Goal: Navigation & Orientation: Find specific page/section

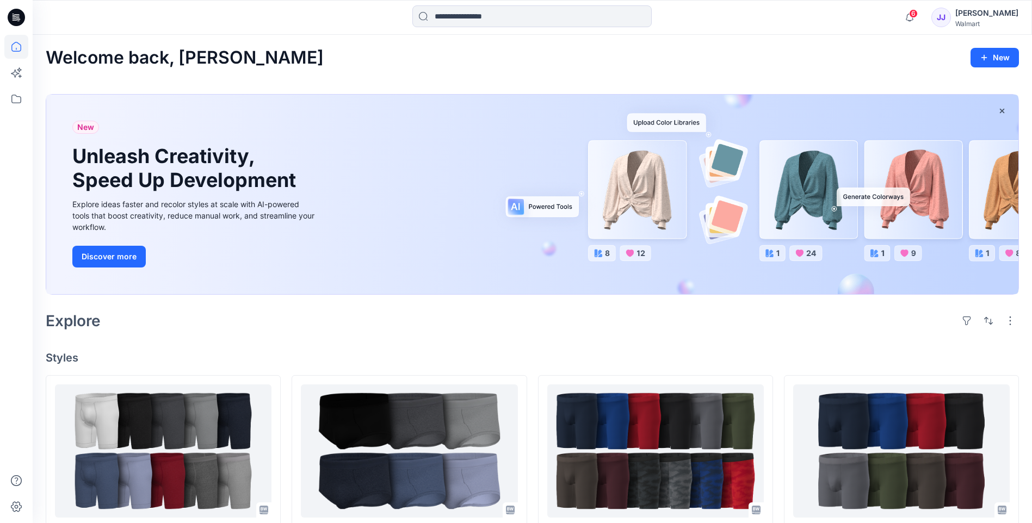
scroll to position [236, 0]
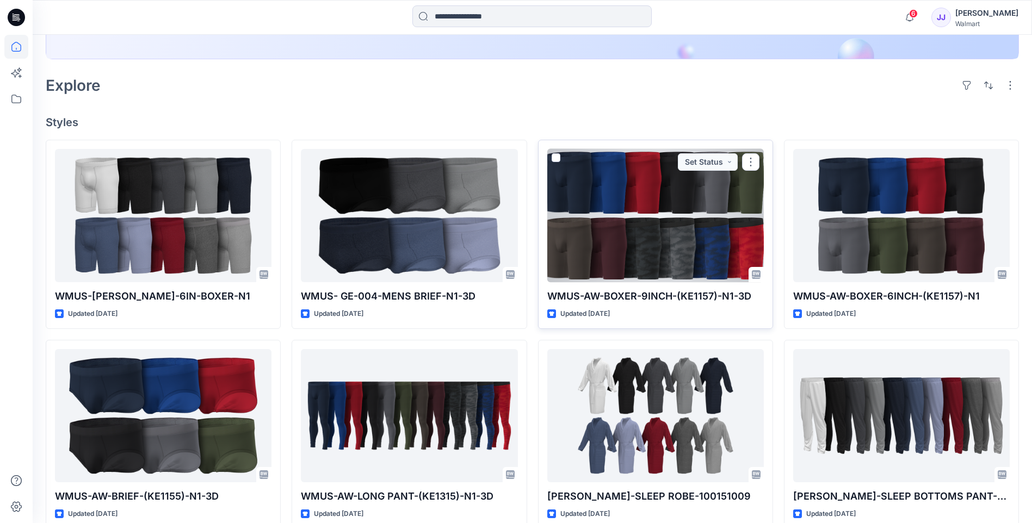
click at [669, 213] on div at bounding box center [655, 215] width 217 height 133
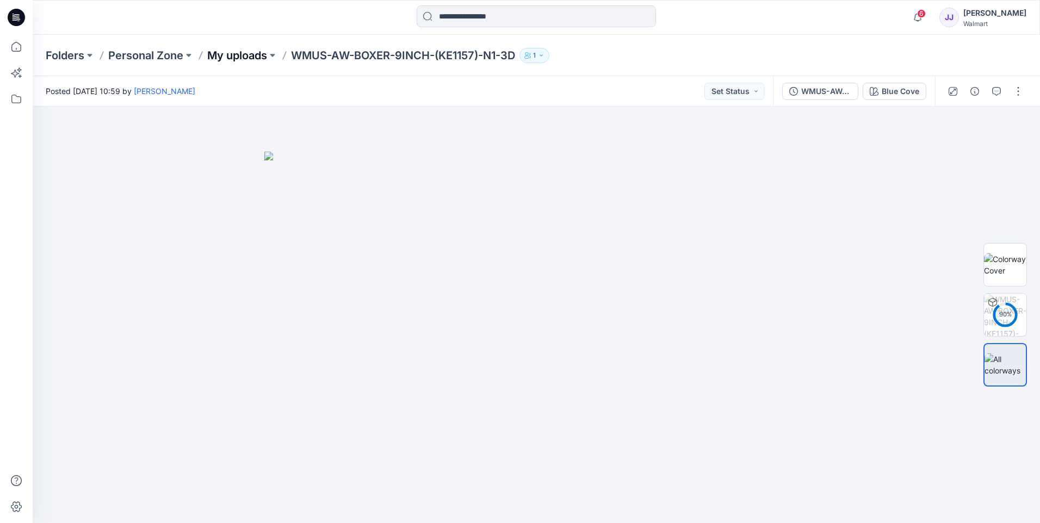
click at [241, 56] on p "My uploads" at bounding box center [237, 55] width 60 height 15
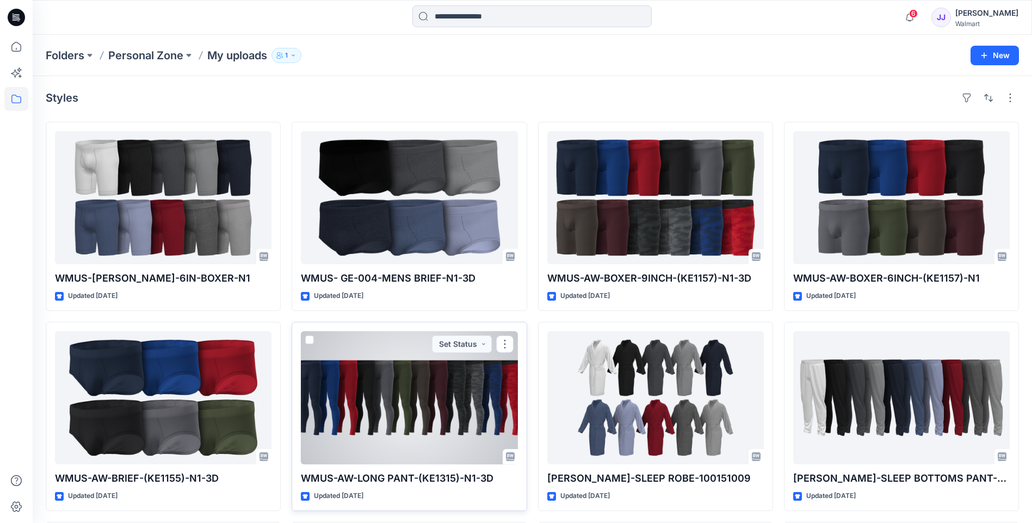
click at [445, 392] on div at bounding box center [409, 397] width 217 height 133
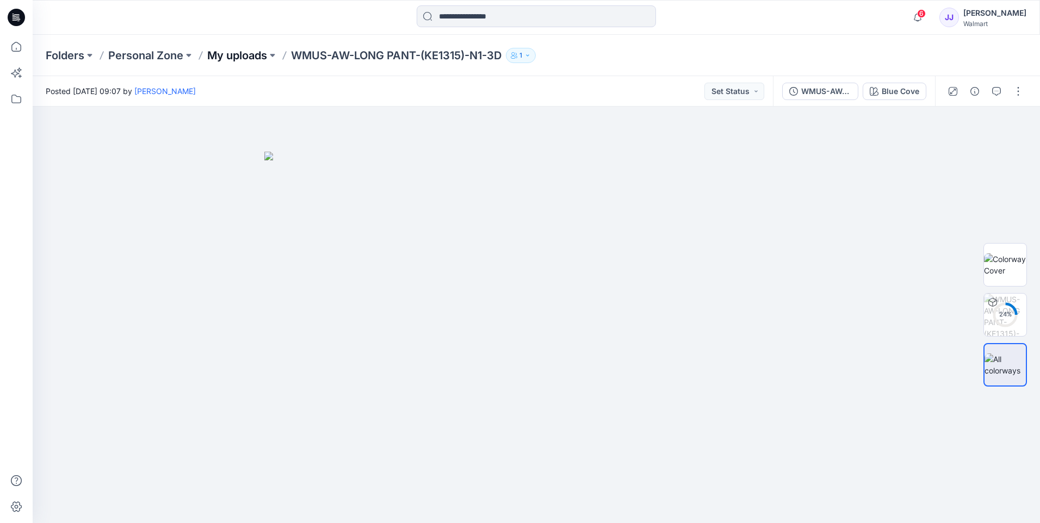
click at [236, 58] on p "My uploads" at bounding box center [237, 55] width 60 height 15
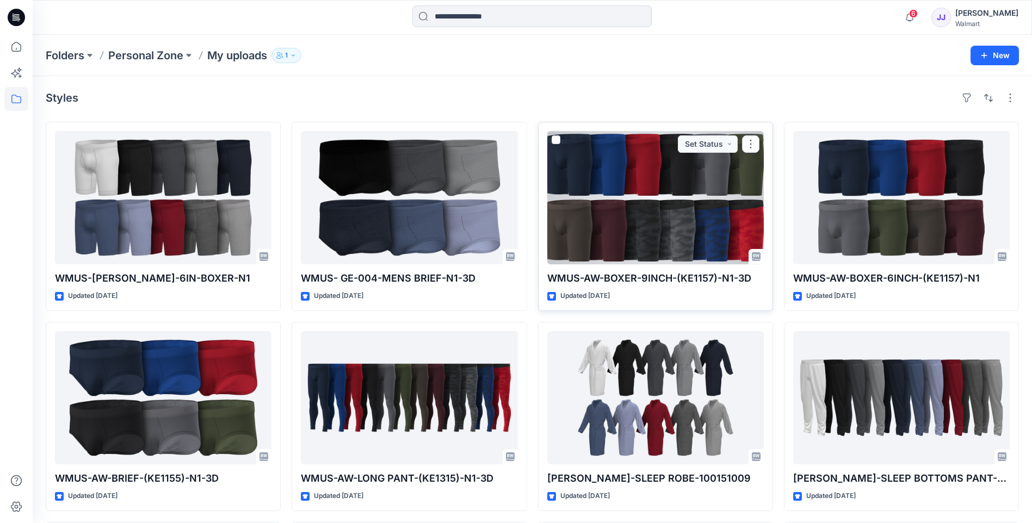
click at [636, 212] on div at bounding box center [655, 197] width 217 height 133
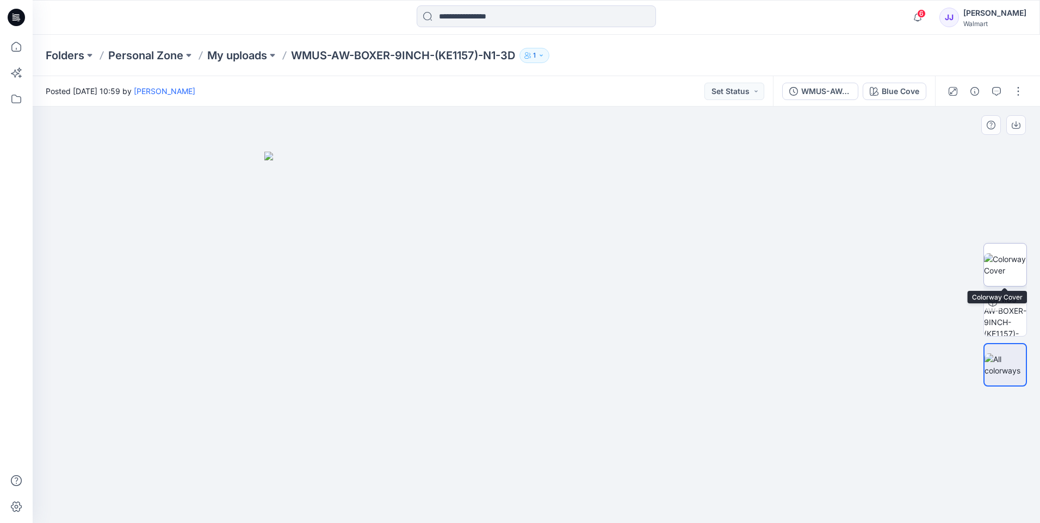
click at [1001, 272] on img at bounding box center [1005, 265] width 42 height 23
click at [503, 376] on img at bounding box center [537, 349] width 208 height 348
